Goal: Find specific page/section: Find specific page/section

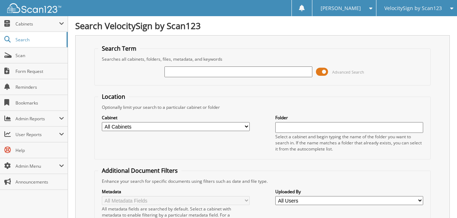
click at [247, 74] on input "text" at bounding box center [238, 72] width 148 height 11
click at [229, 73] on input "text" at bounding box center [238, 72] width 148 height 11
type input "[PERSON_NAME]"
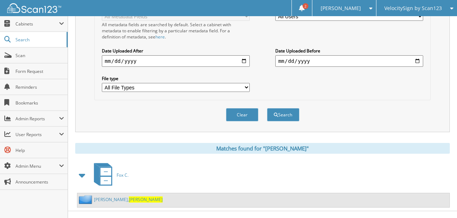
scroll to position [188, 0]
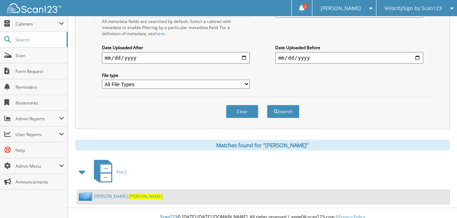
click at [129, 193] on span "[PERSON_NAME]" at bounding box center [146, 196] width 34 height 6
